Goal: Check status: Check status

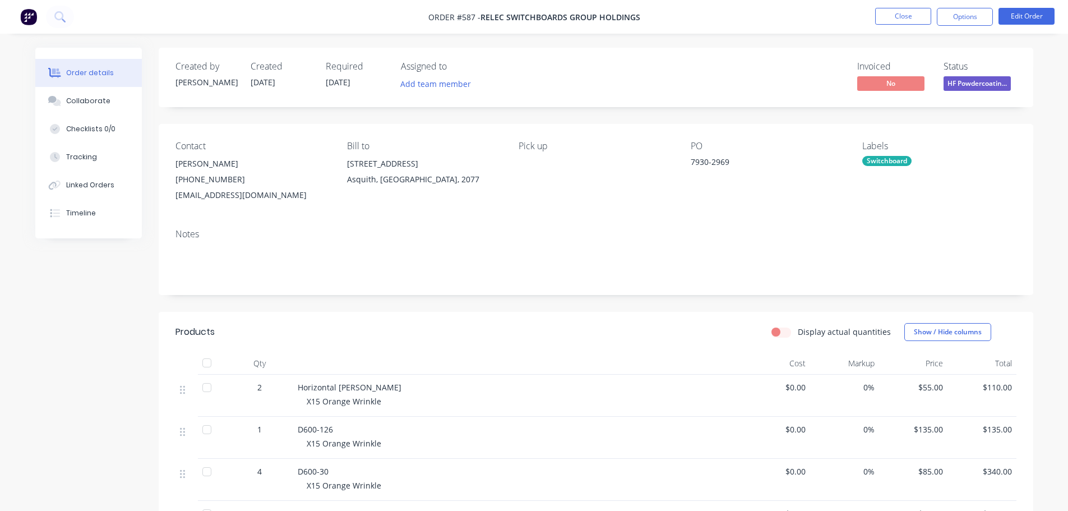
scroll to position [280, 0]
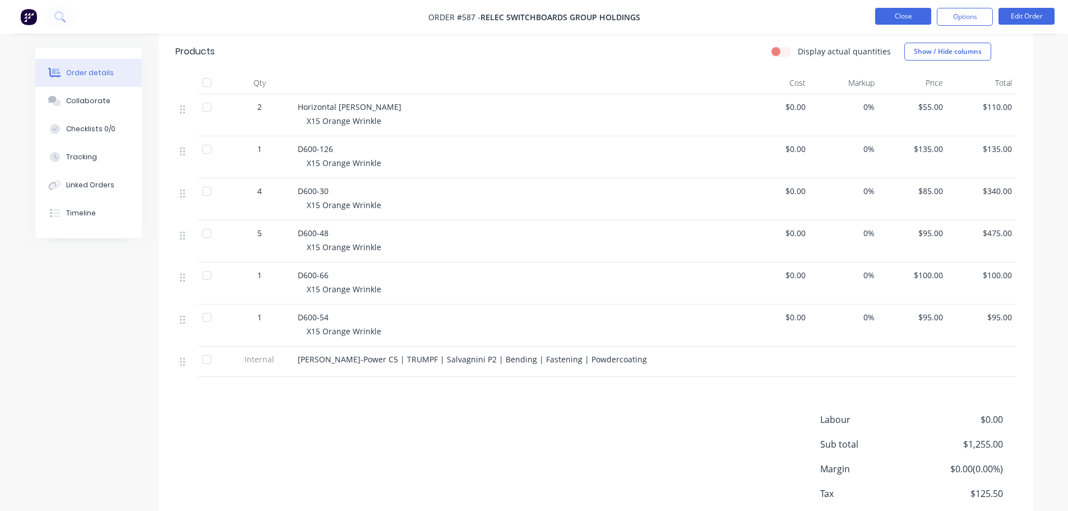
click at [904, 15] on button "Close" at bounding box center [903, 16] width 56 height 17
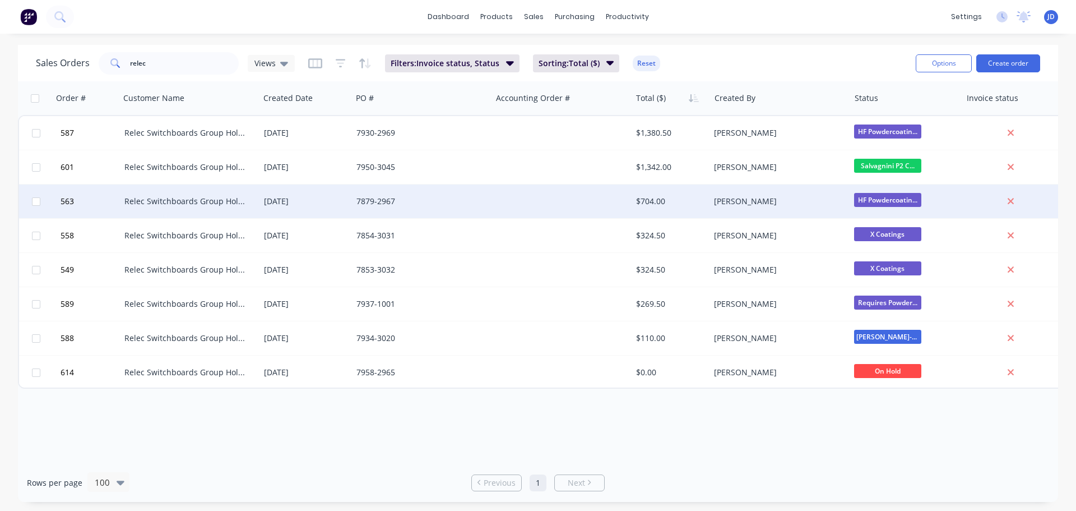
click at [567, 198] on div at bounding box center [561, 201] width 140 height 34
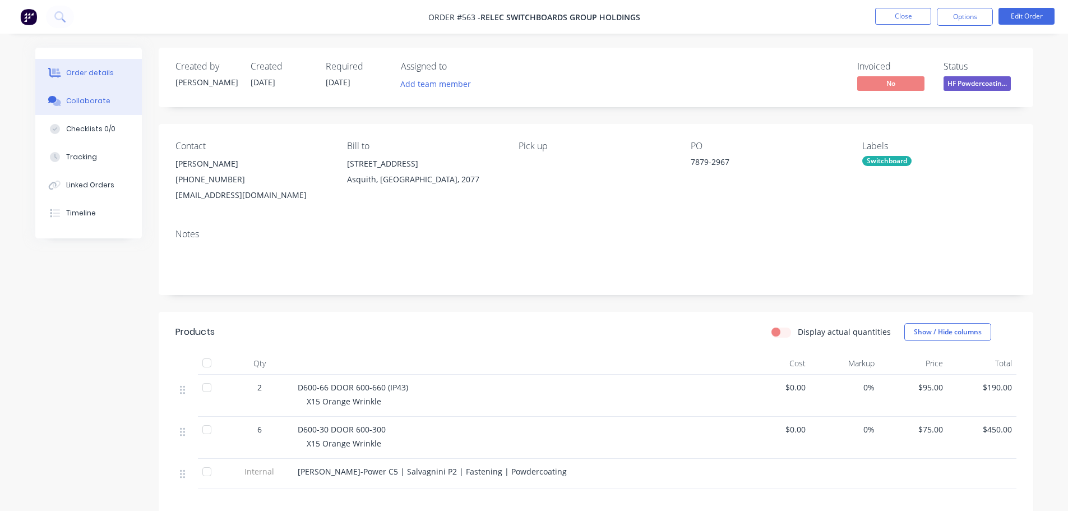
click at [104, 94] on button "Collaborate" at bounding box center [88, 101] width 106 height 28
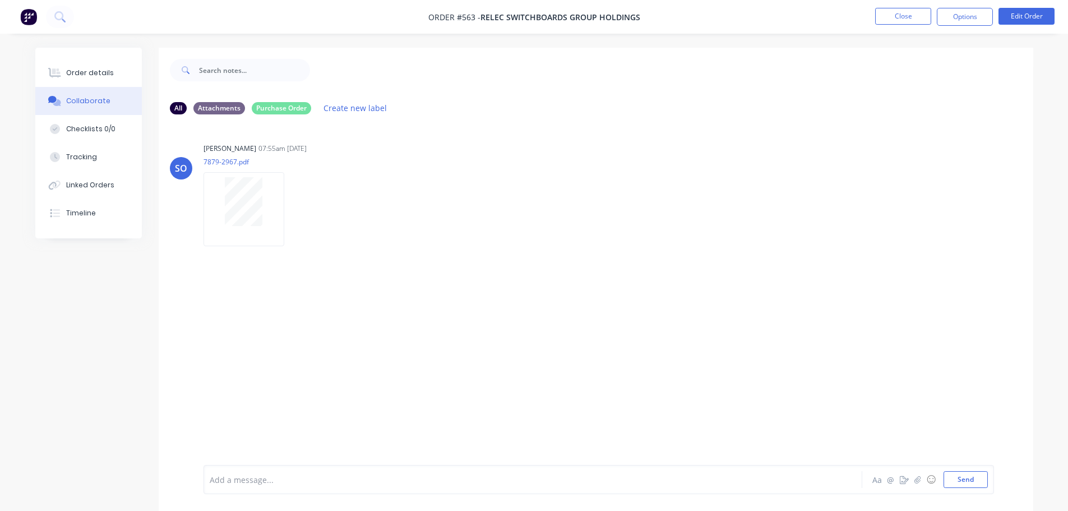
click at [116, 58] on div "Order details Collaborate Checklists 0/0 Tracking Linked Orders Timeline" at bounding box center [88, 143] width 106 height 191
click at [105, 78] on button "Order details" at bounding box center [88, 73] width 106 height 28
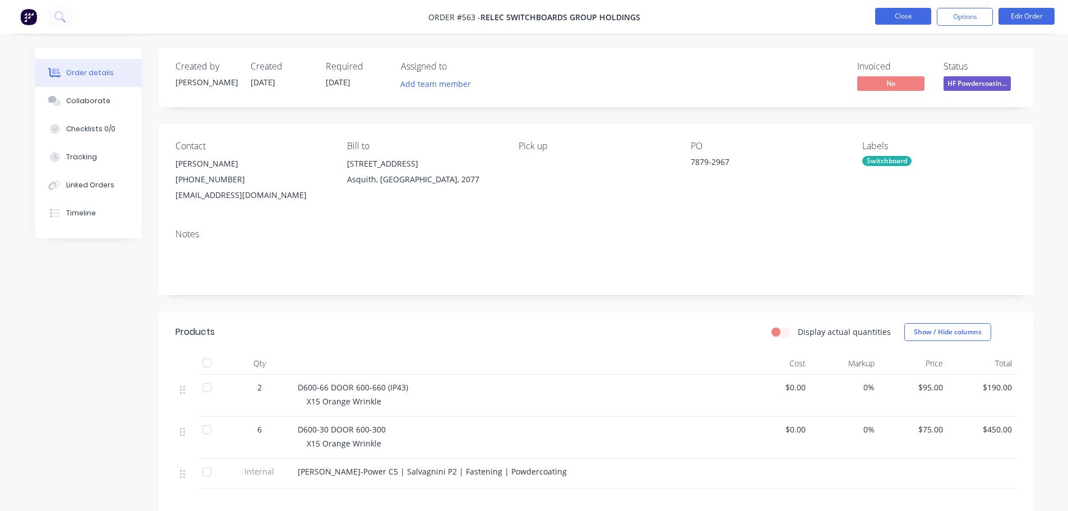
click at [903, 16] on button "Close" at bounding box center [903, 16] width 56 height 17
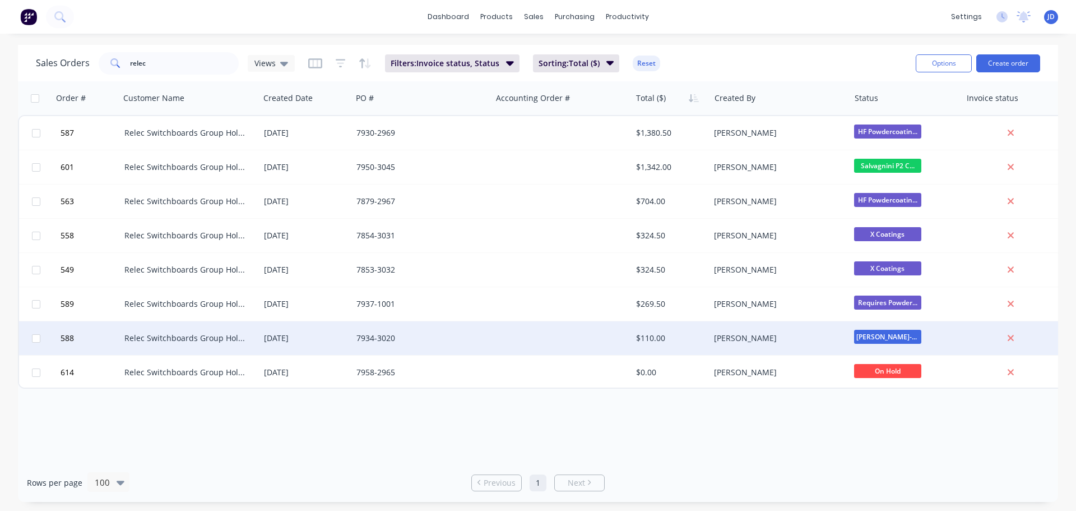
click at [400, 346] on div "7934-3020" at bounding box center [422, 338] width 140 height 34
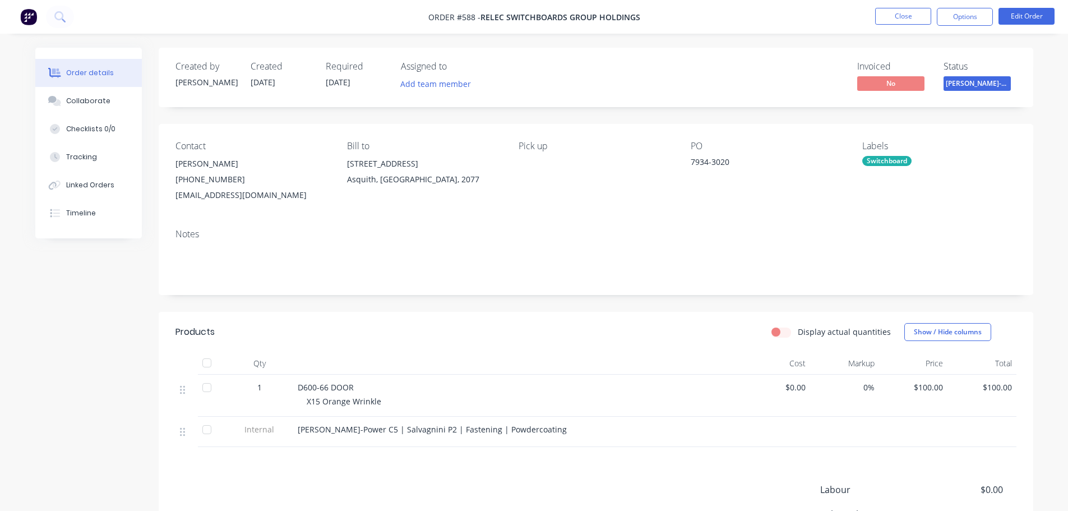
click at [989, 80] on span "[PERSON_NAME]-Power C5" at bounding box center [976, 83] width 67 height 14
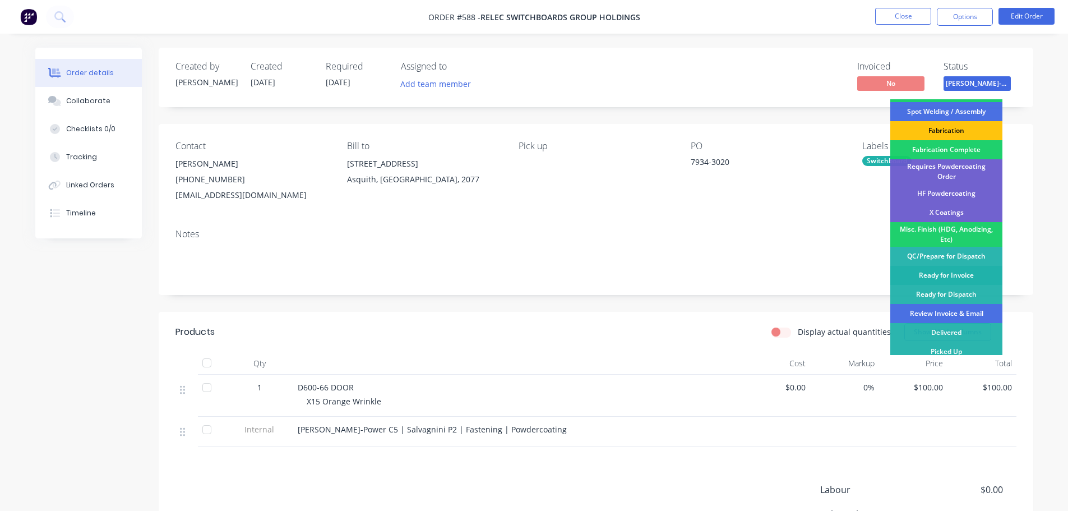
scroll to position [327, 0]
click at [966, 170] on div "Requires Powdercoating Order" at bounding box center [946, 171] width 112 height 25
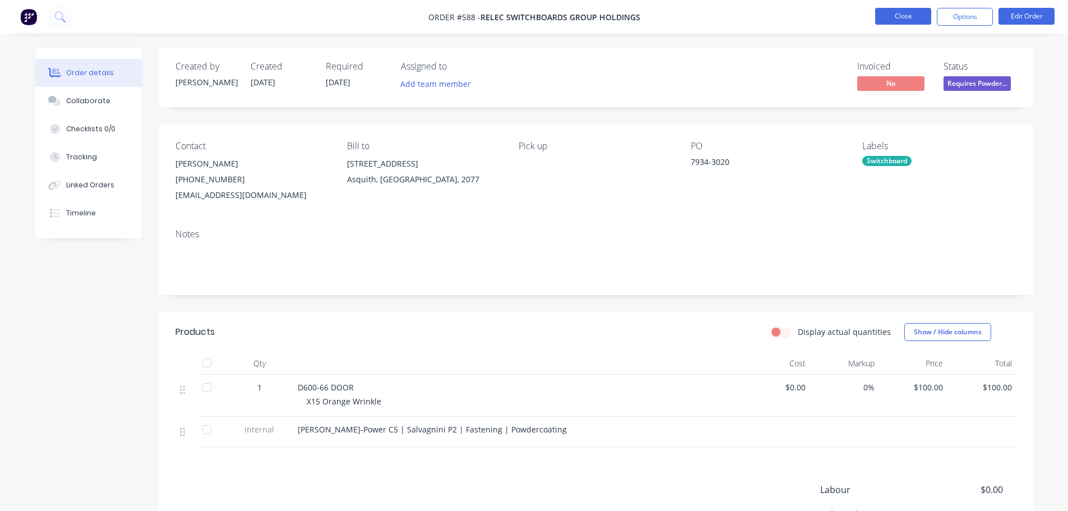
click at [907, 17] on button "Close" at bounding box center [903, 16] width 56 height 17
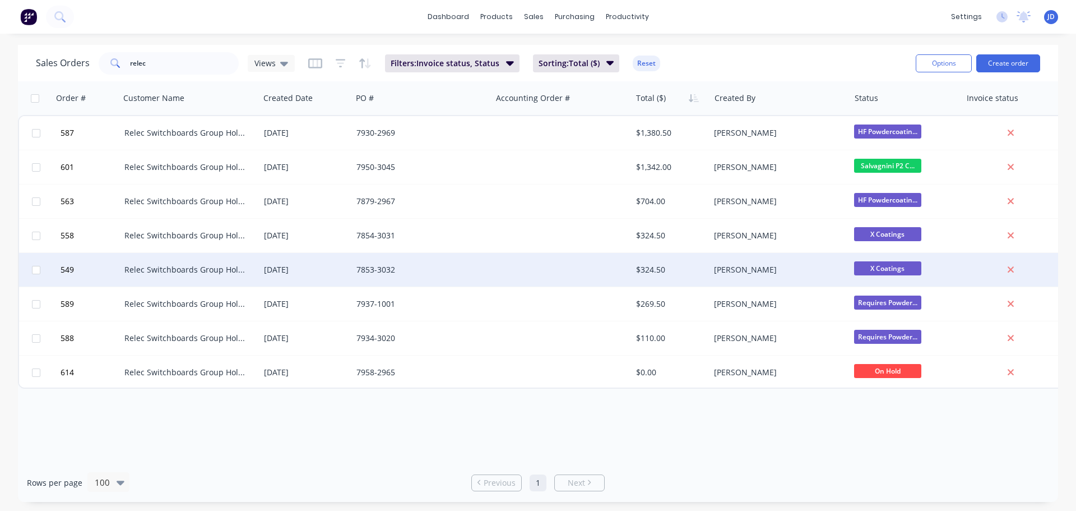
click at [462, 270] on div "7853-3032" at bounding box center [418, 269] width 124 height 11
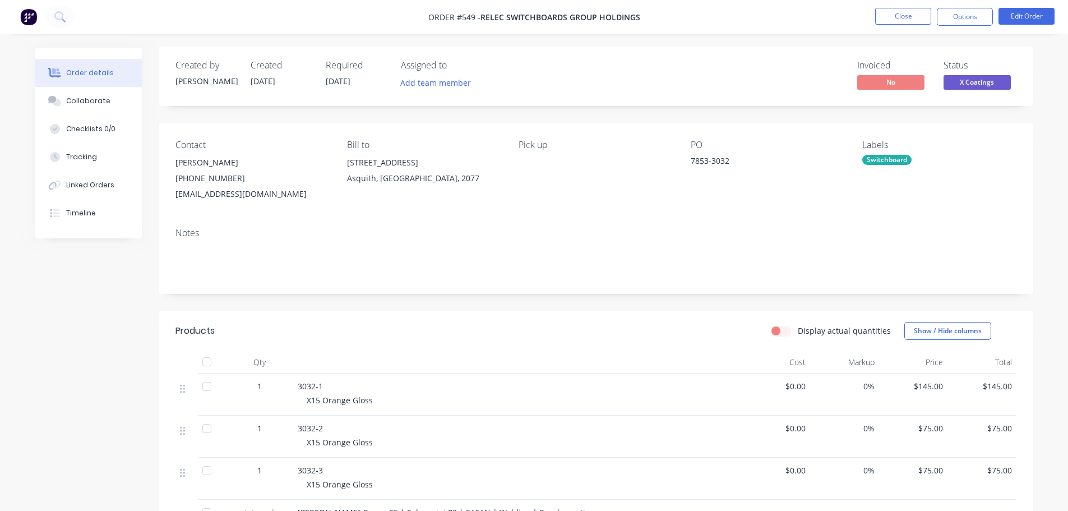
scroll to position [220, 0]
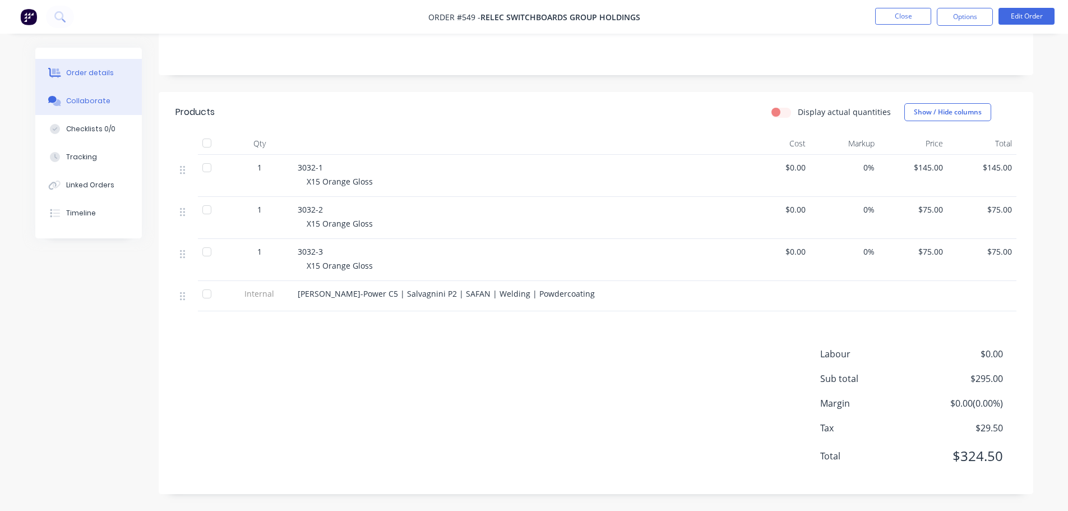
click at [104, 101] on div "Collaborate" at bounding box center [88, 101] width 44 height 10
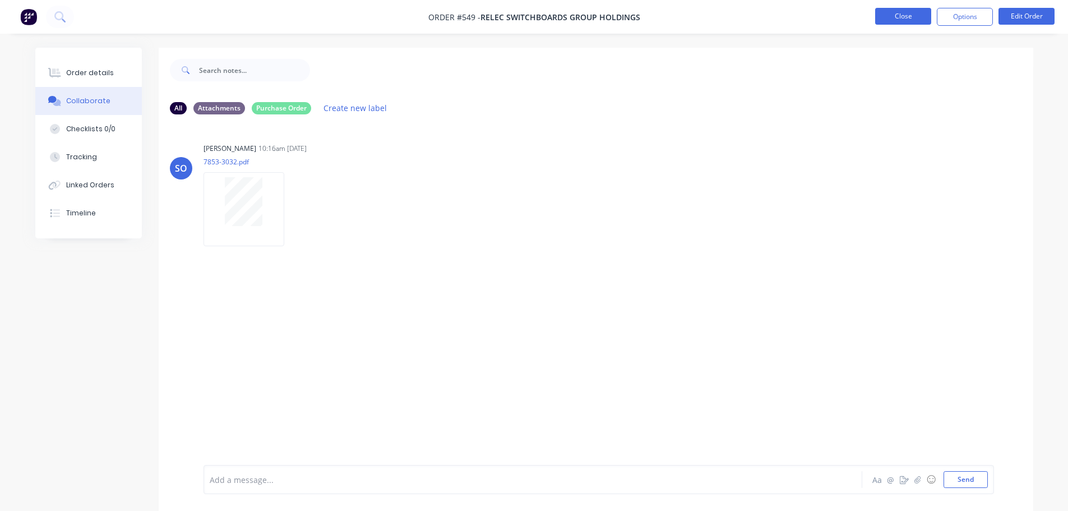
click at [909, 10] on nav "Order #549 - Relec Switchboards Group Holdings Close Options Edit Order" at bounding box center [534, 17] width 1068 height 34
click at [903, 6] on nav "Order #549 - Relec Switchboards Group Holdings Close Options Edit Order" at bounding box center [534, 17] width 1068 height 34
click at [896, 21] on button "Close" at bounding box center [903, 16] width 56 height 17
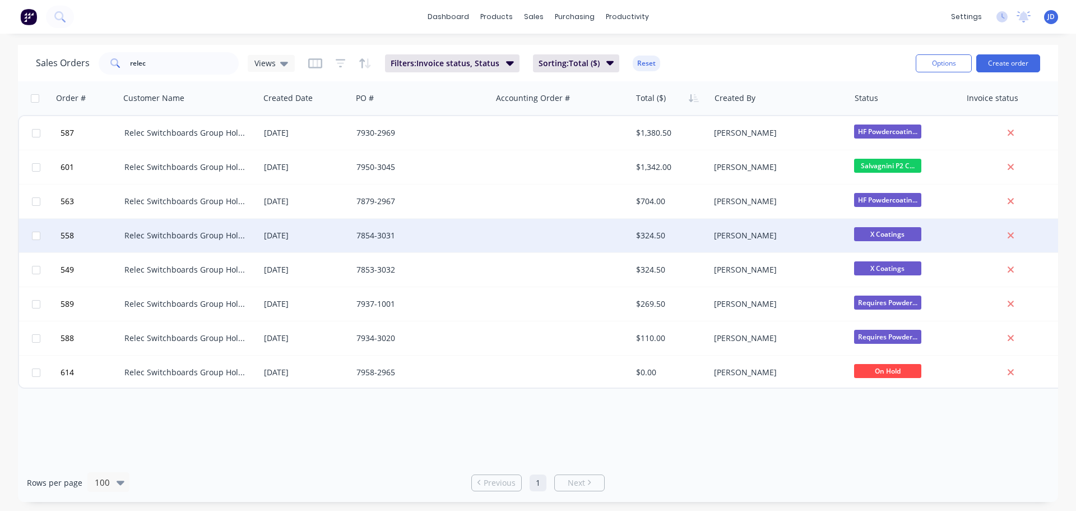
click at [384, 242] on div "7854-3031" at bounding box center [422, 236] width 140 height 34
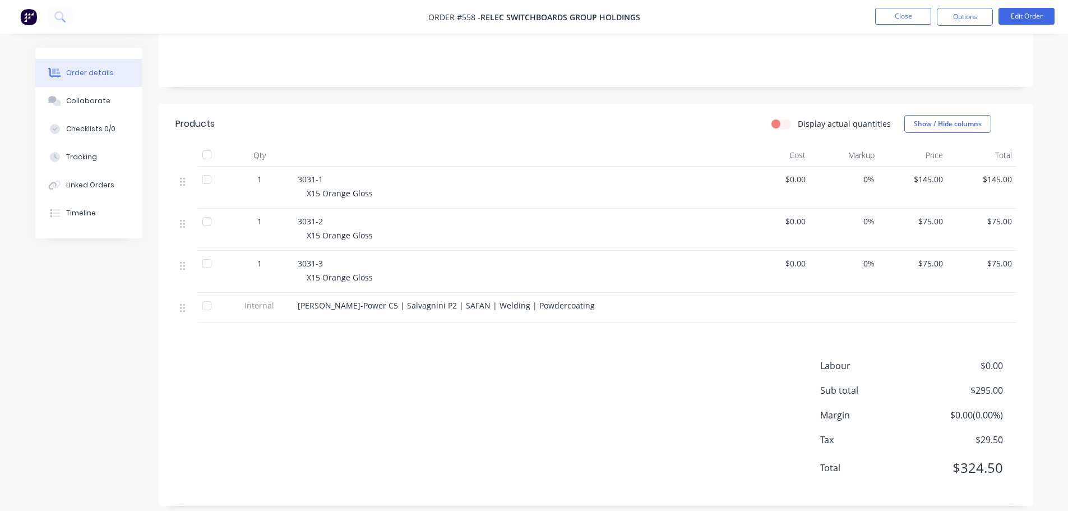
scroll to position [220, 0]
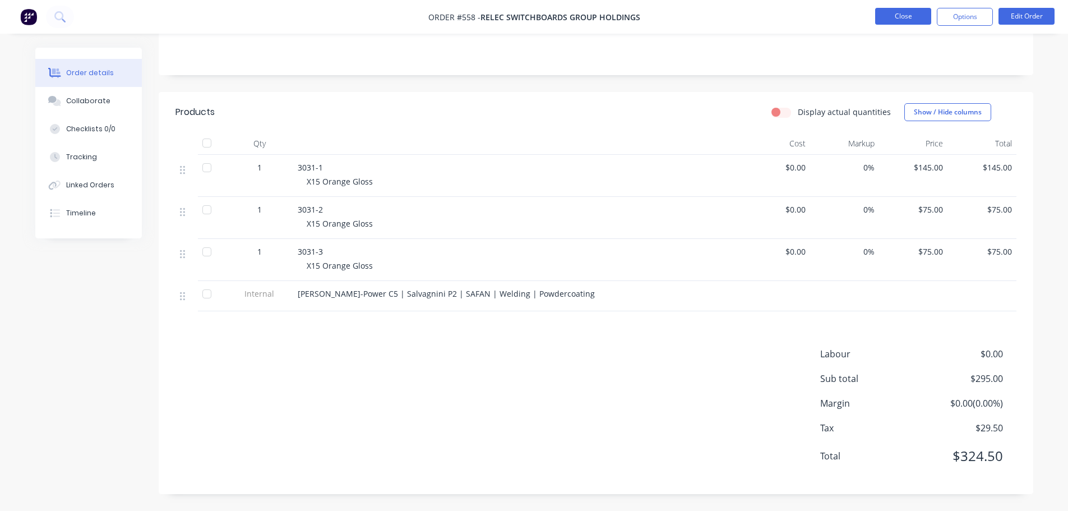
click at [903, 13] on button "Close" at bounding box center [903, 16] width 56 height 17
